Goal: Navigation & Orientation: Find specific page/section

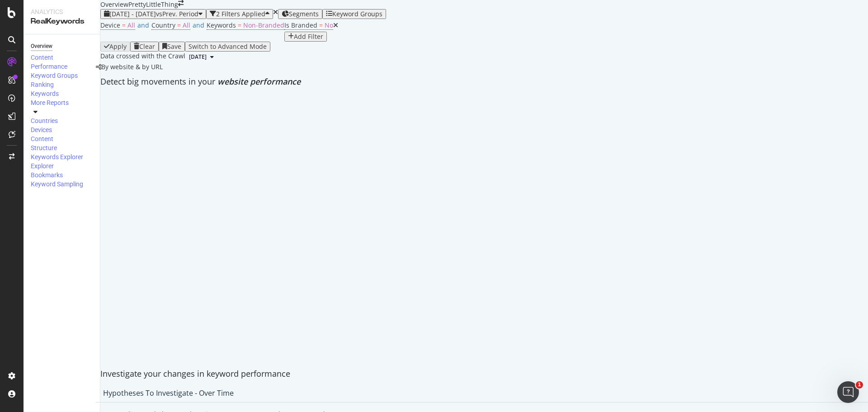
click at [184, 6] on icon "arrow-right-arrow-left" at bounding box center [180, 3] width 5 height 6
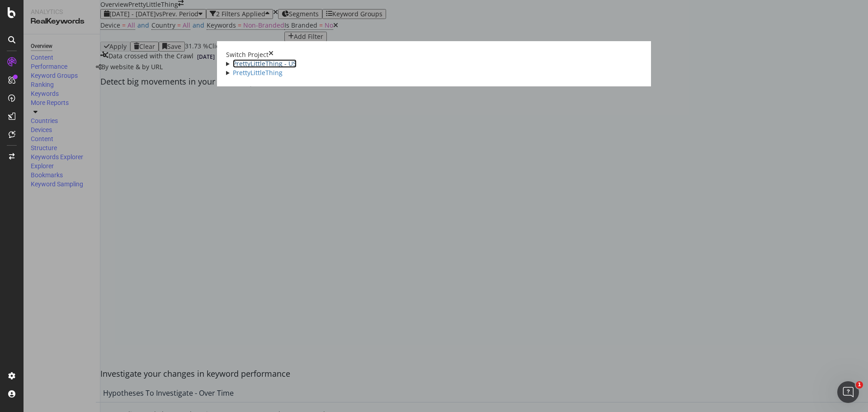
click at [233, 61] on link "PrettyLittleThing - US" at bounding box center [265, 63] width 64 height 9
